Goal: Information Seeking & Learning: Learn about a topic

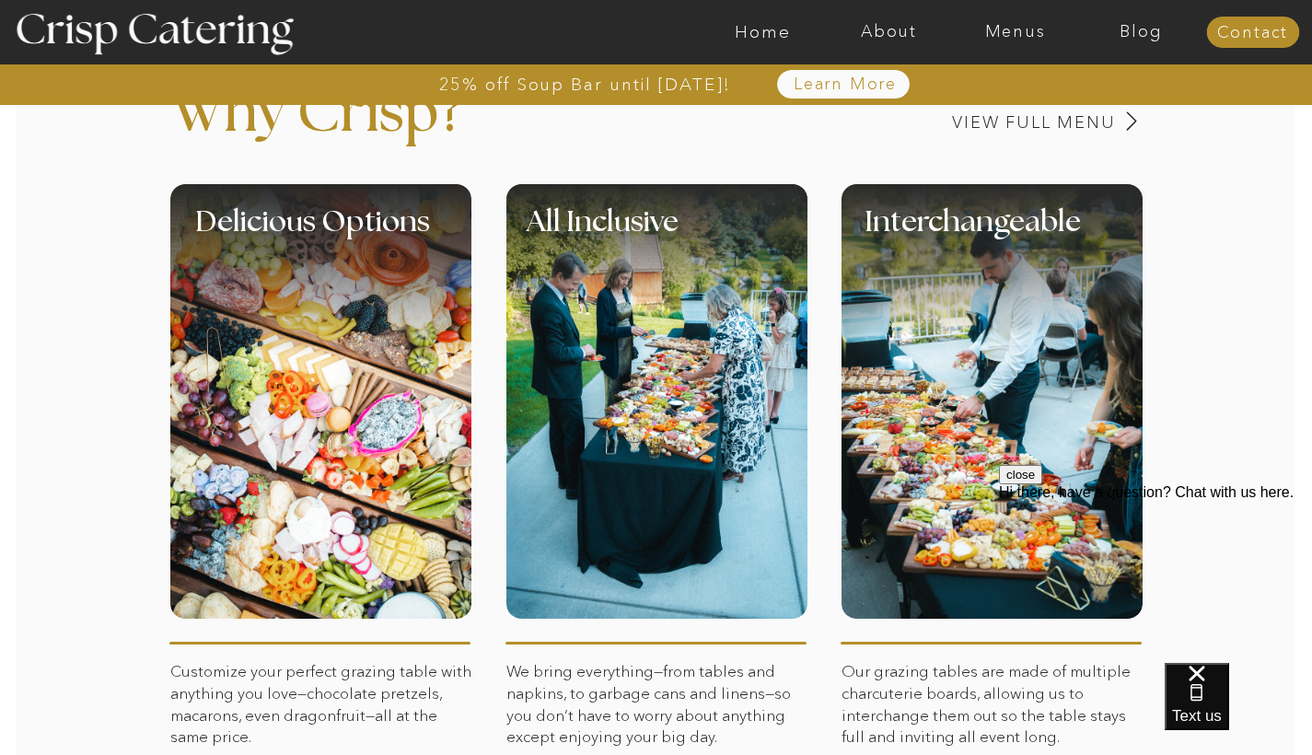
scroll to position [774, 0]
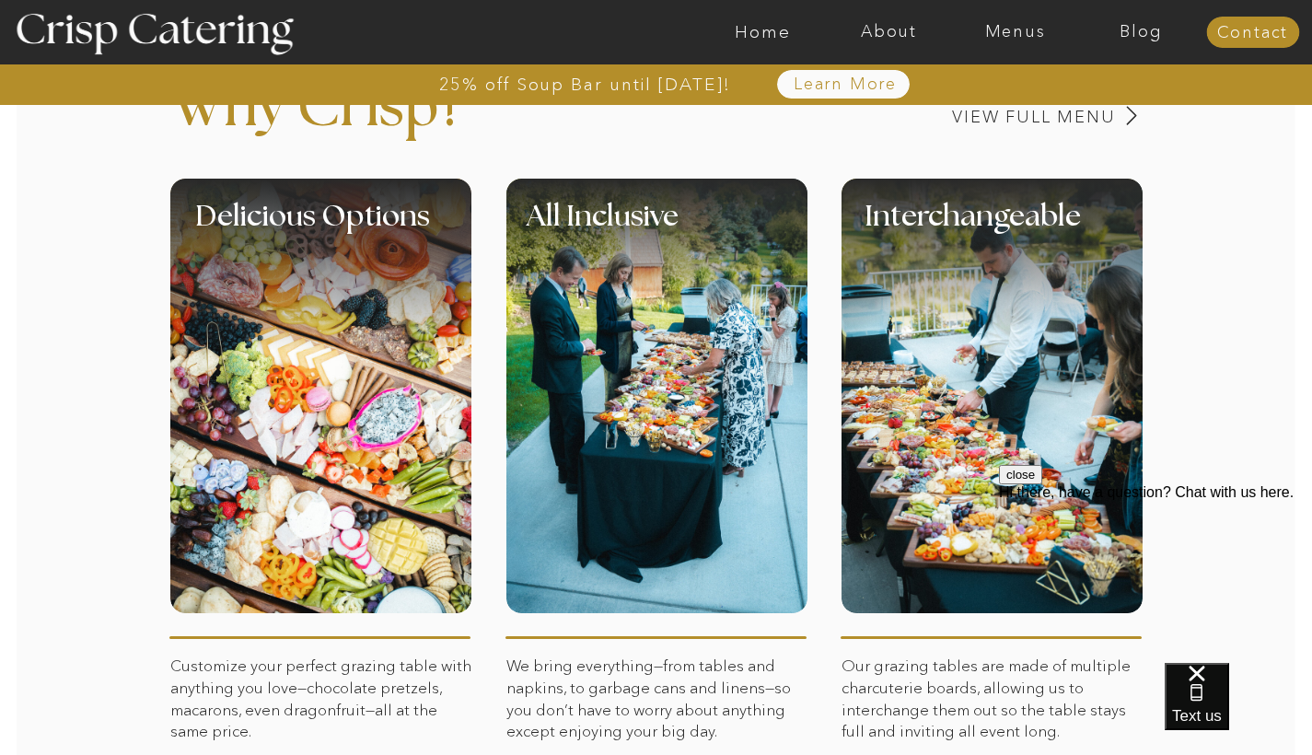
click at [411, 425] on div at bounding box center [320, 396] width 301 height 435
click at [385, 485] on div at bounding box center [320, 396] width 301 height 435
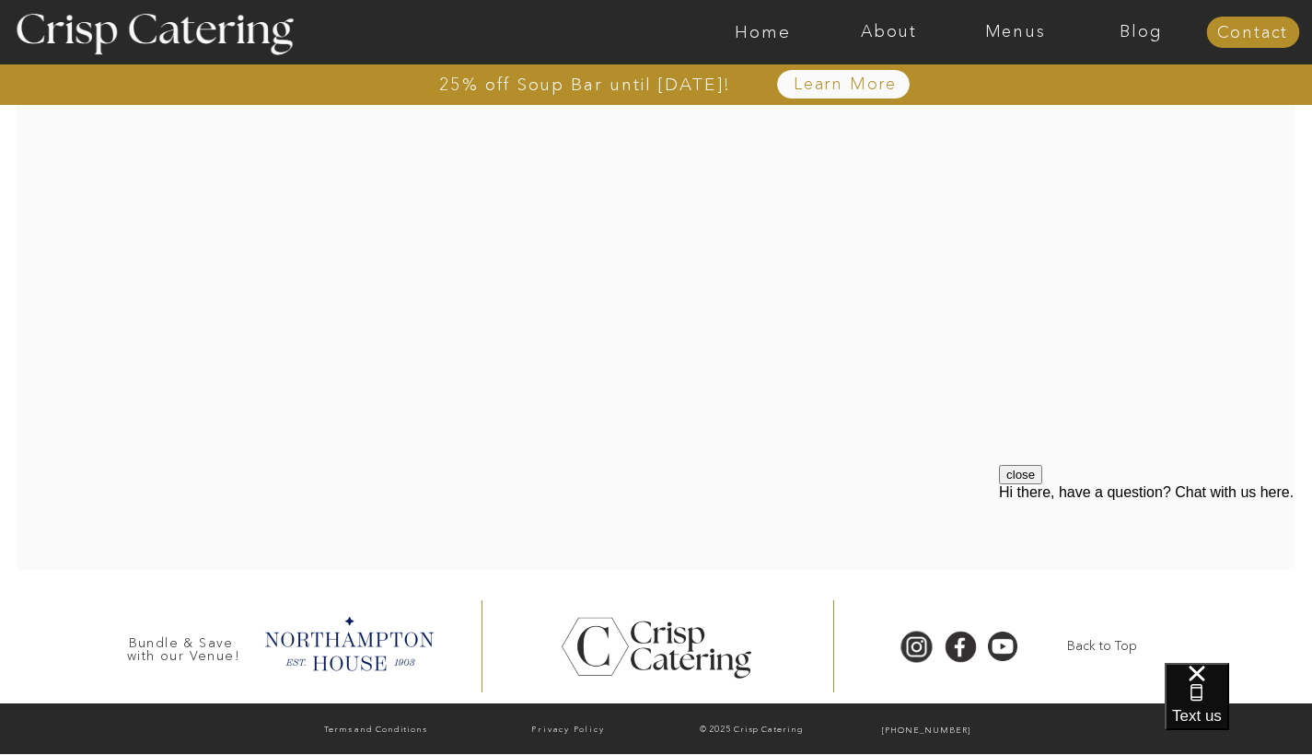
scroll to position [3907, 0]
click at [1017, 36] on nav "Menus" at bounding box center [1015, 32] width 126 height 18
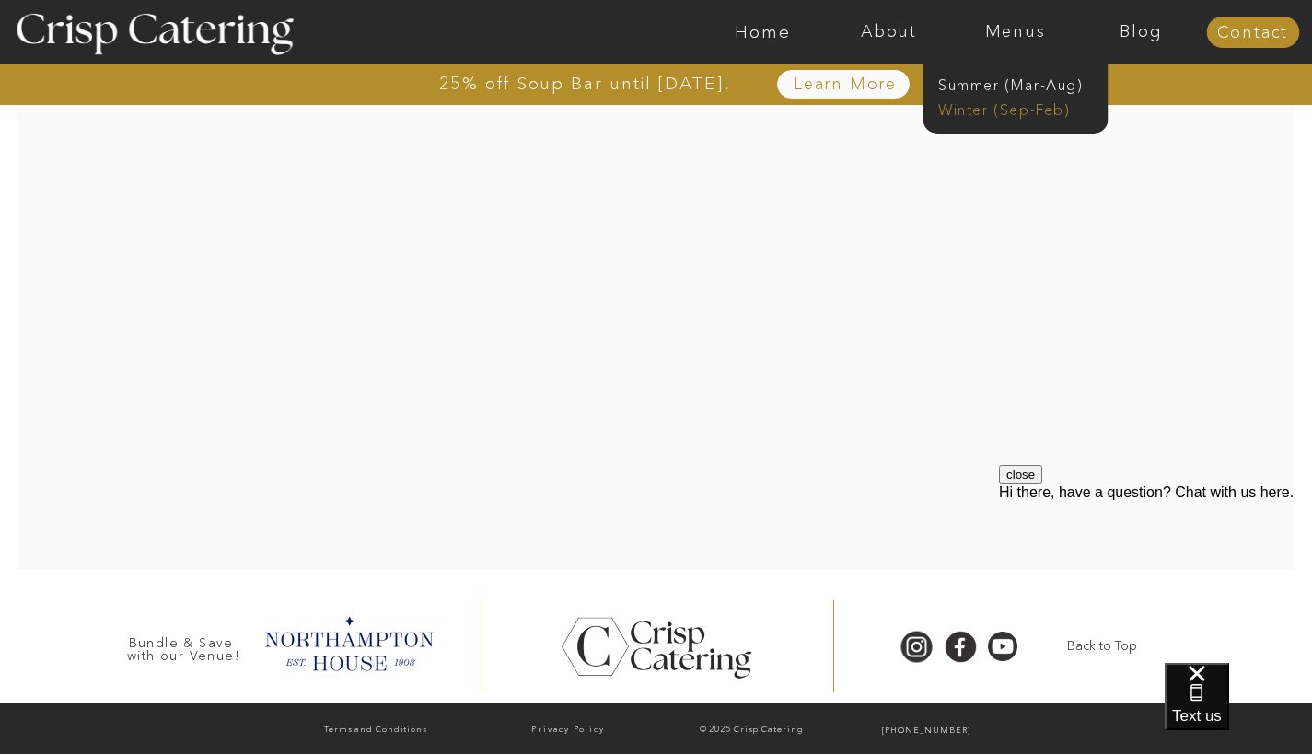
click at [1012, 114] on nav "Winter (Sep-Feb)" at bounding box center [1013, 107] width 151 height 17
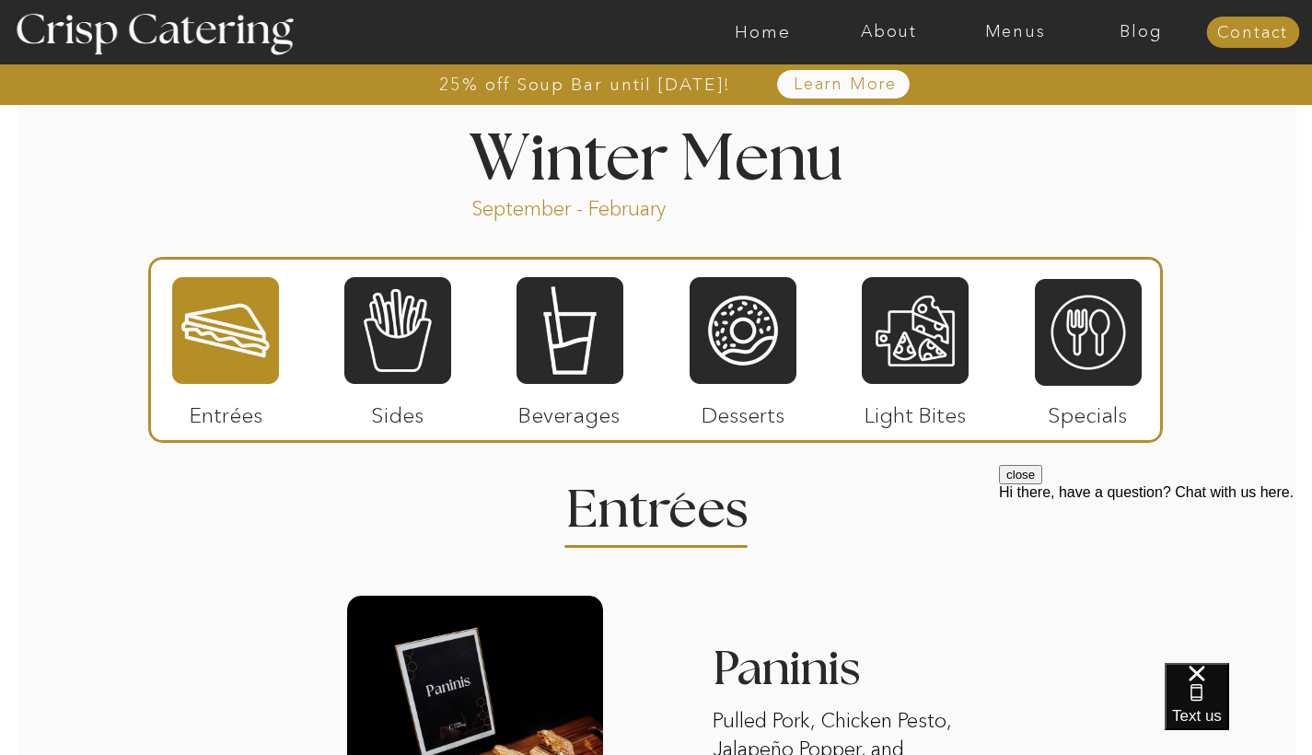
scroll to position [2018, 0]
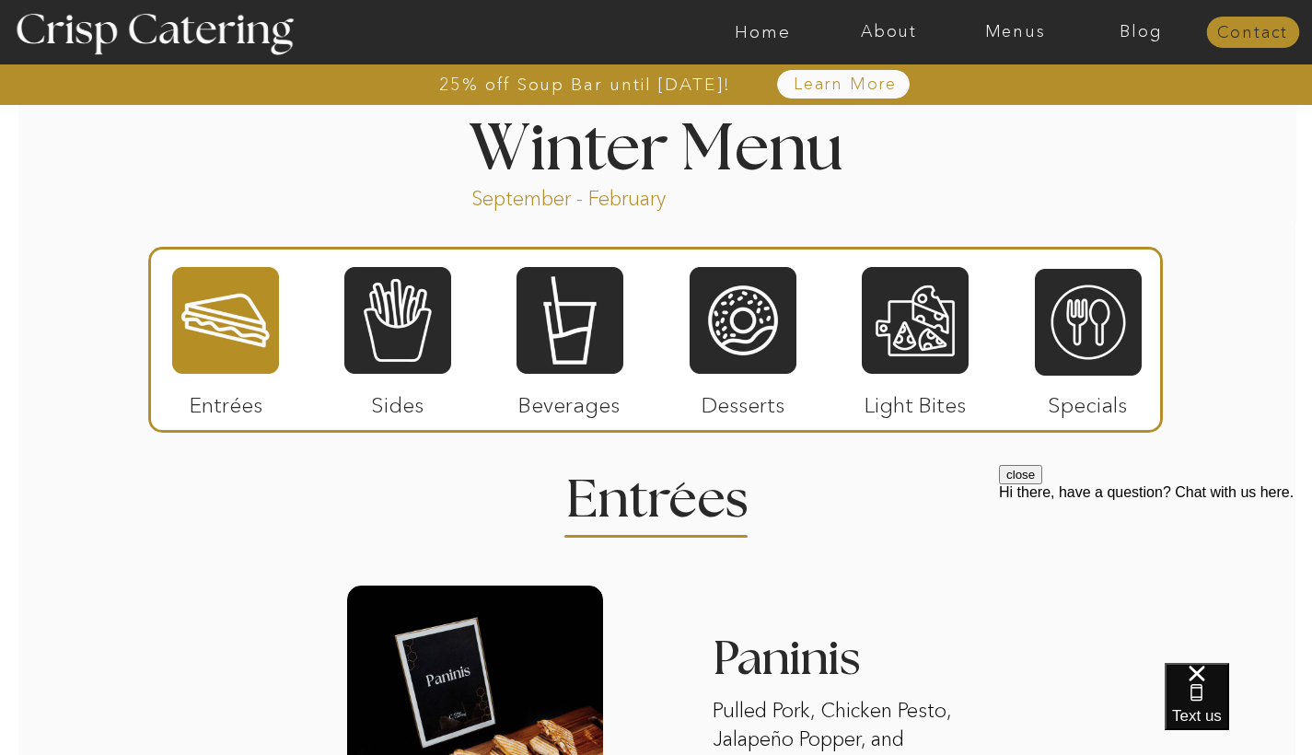
click at [1253, 37] on nav "Contact" at bounding box center [1252, 33] width 93 height 18
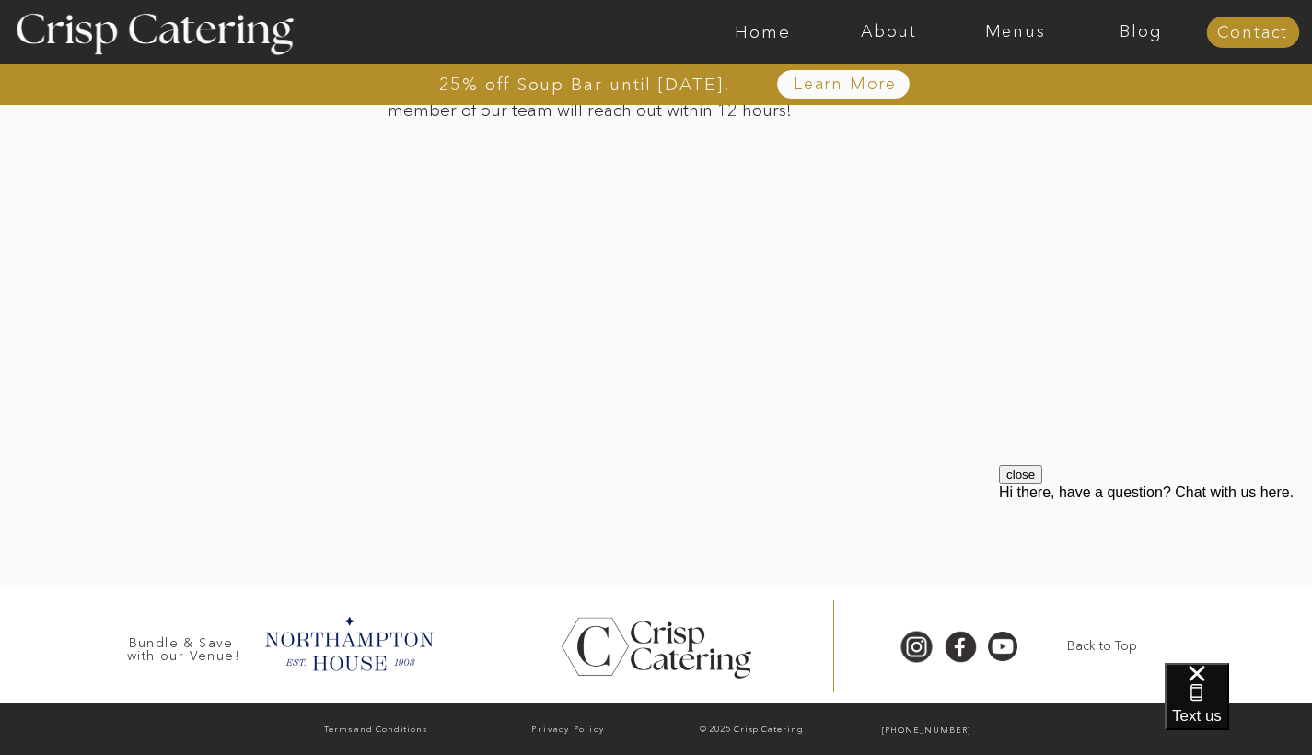
scroll to position [559, 0]
